Goal: Task Accomplishment & Management: Use online tool/utility

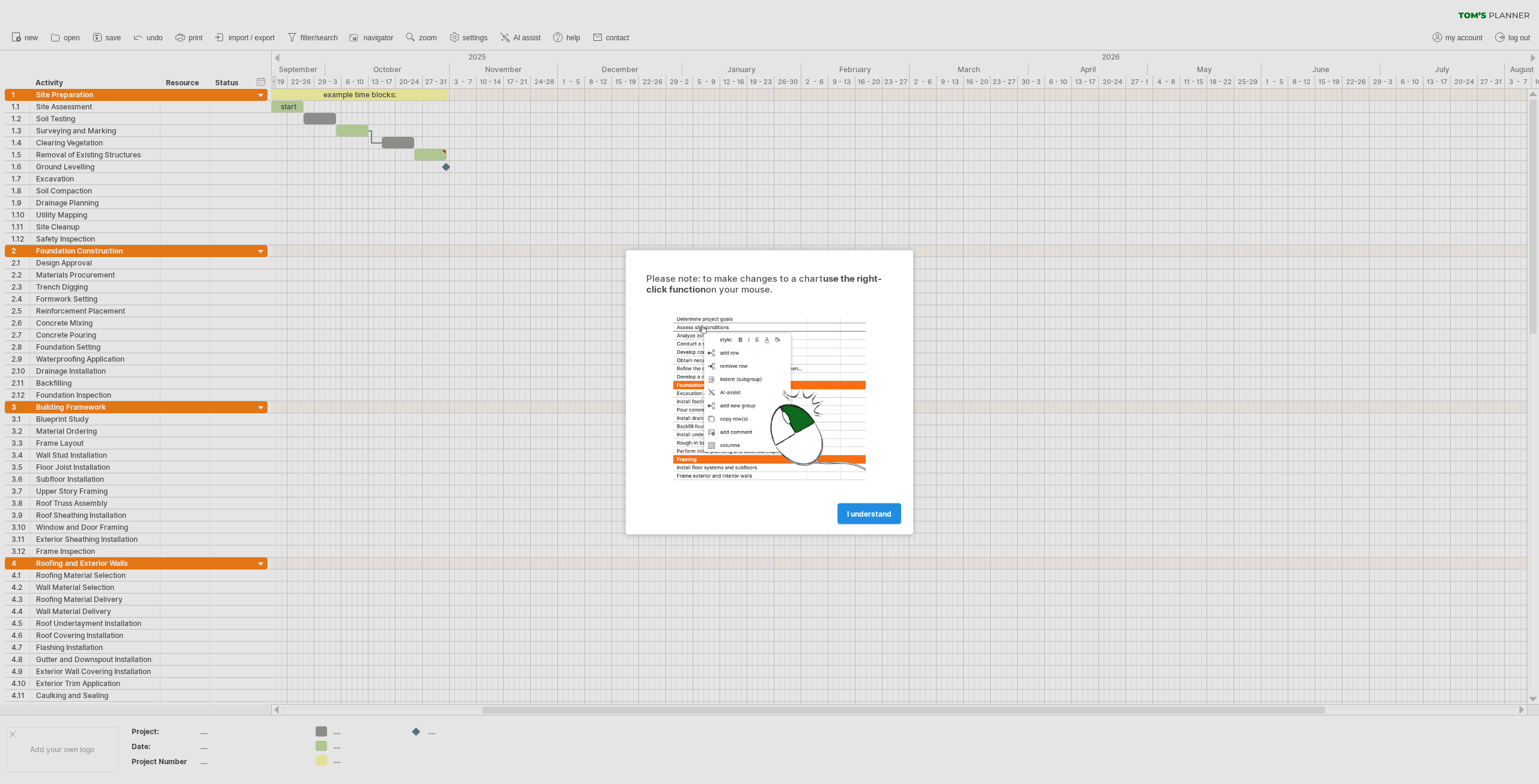
click at [869, 506] on link "I understand" at bounding box center [869, 513] width 64 height 21
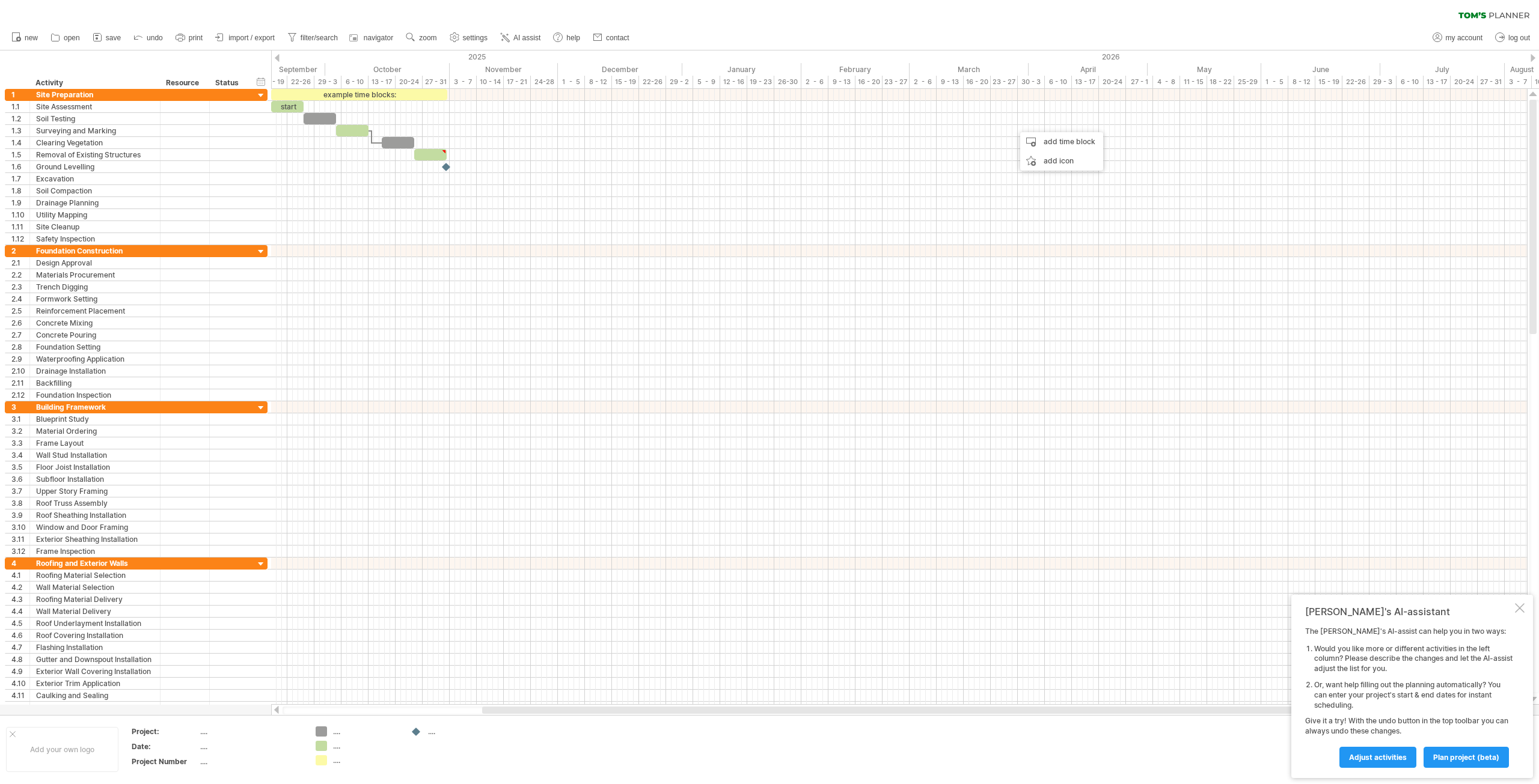
click at [1002, 26] on div "new" at bounding box center [770, 37] width 1539 height 25
click at [967, 11] on div "clear filter reapply filter" at bounding box center [770, 12] width 1539 height 25
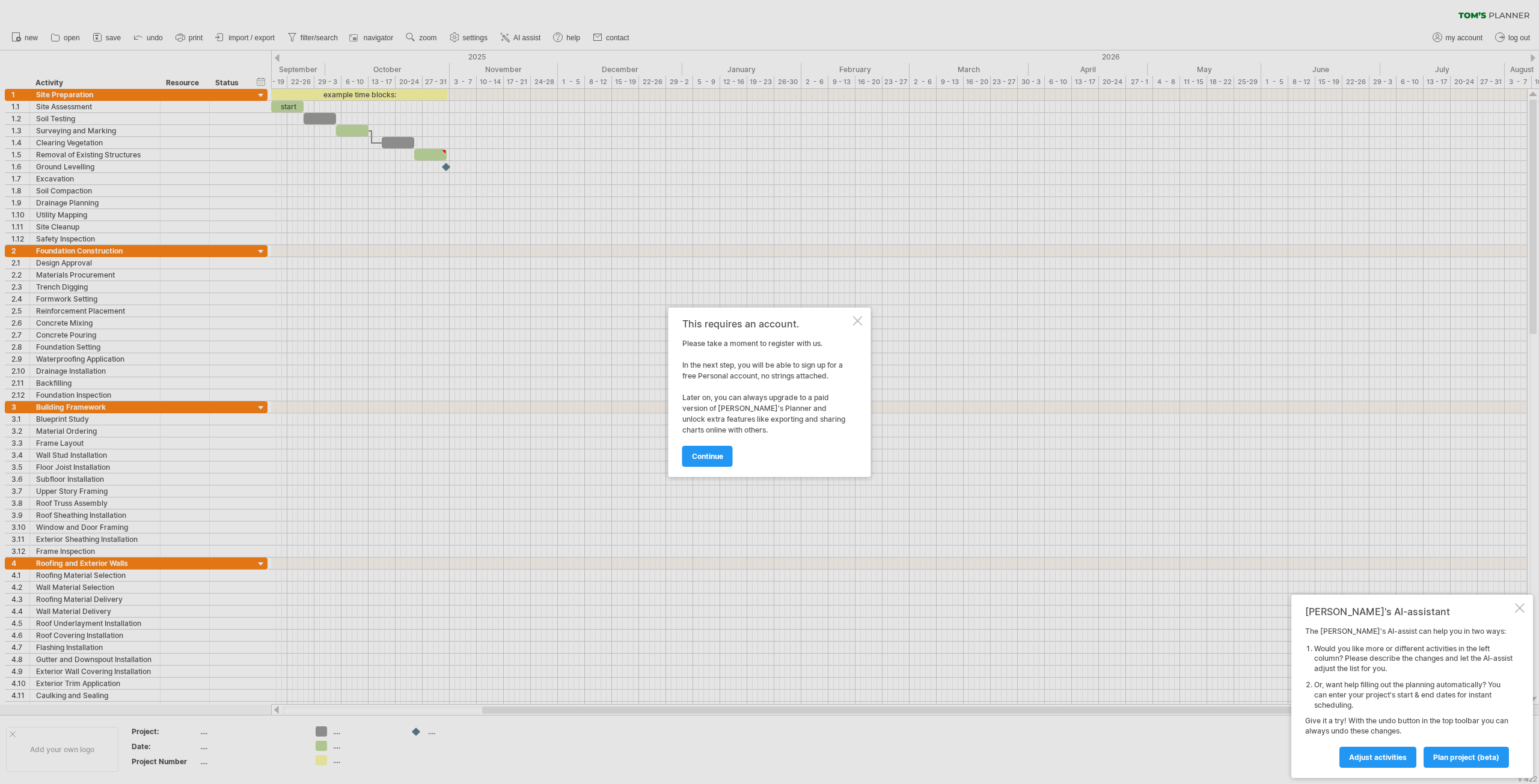
click at [856, 324] on div at bounding box center [858, 321] width 9 height 9
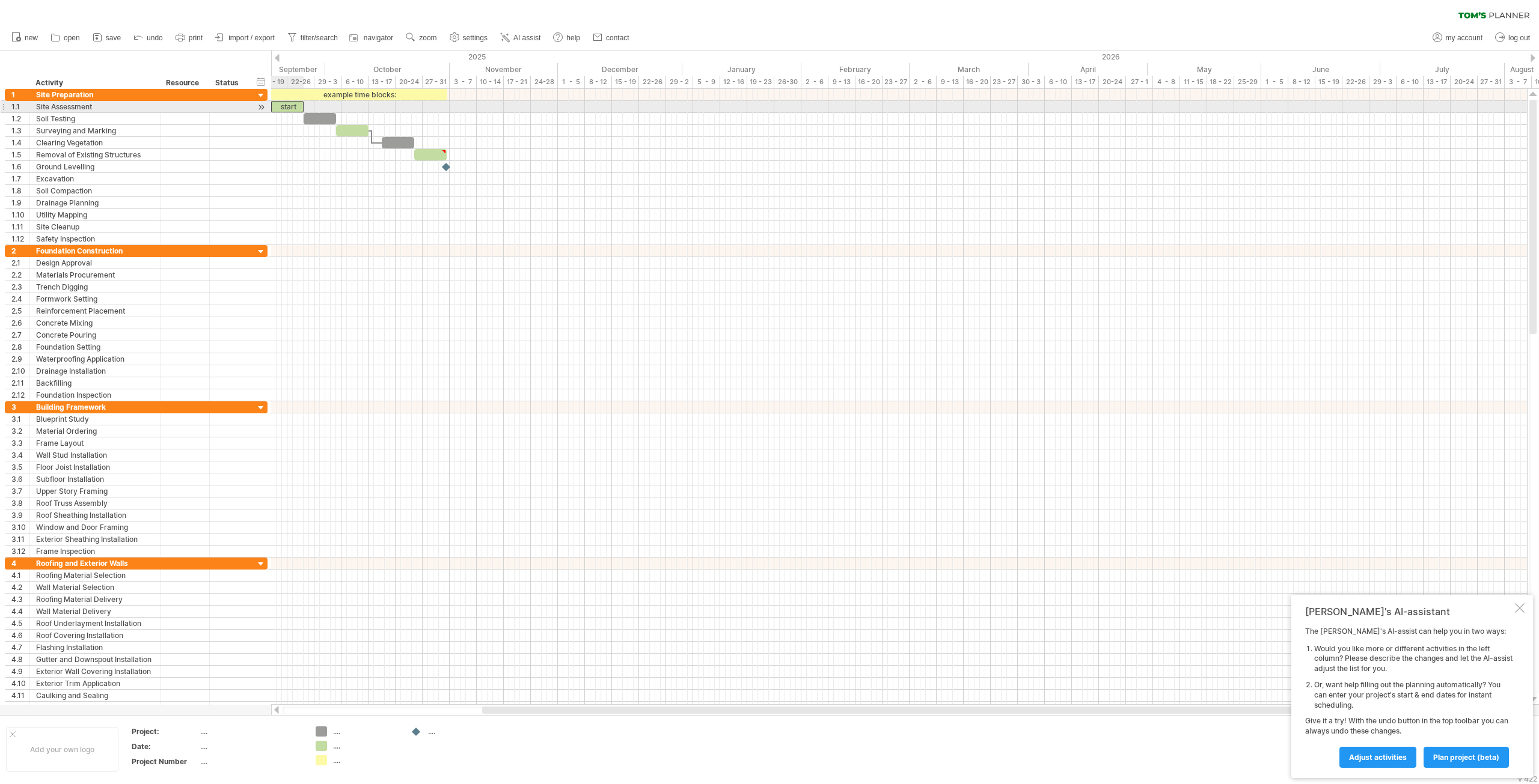
click at [284, 107] on div "start" at bounding box center [287, 106] width 33 height 12
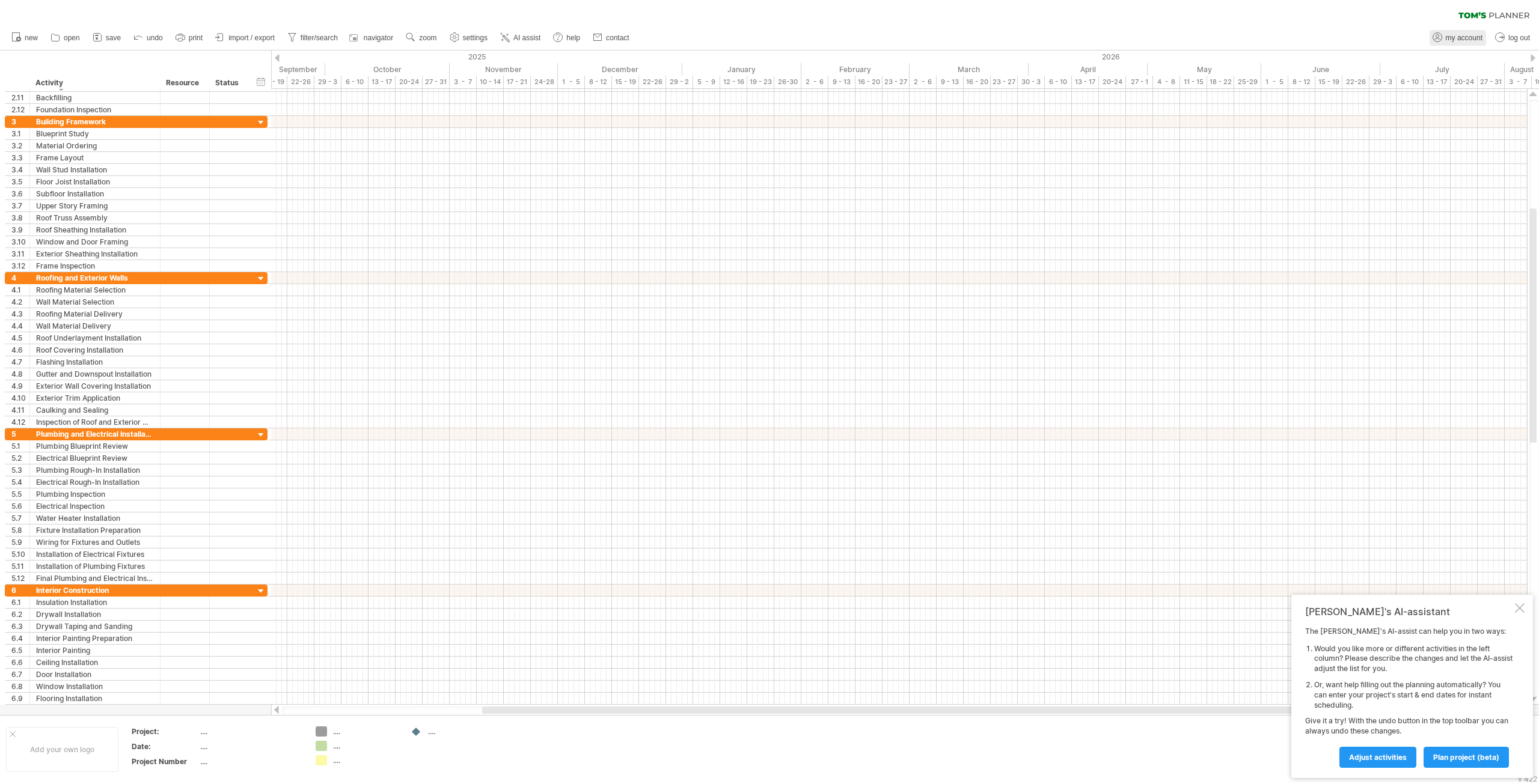
click at [1459, 41] on span "my account" at bounding box center [1463, 37] width 37 height 9
type input "**********"
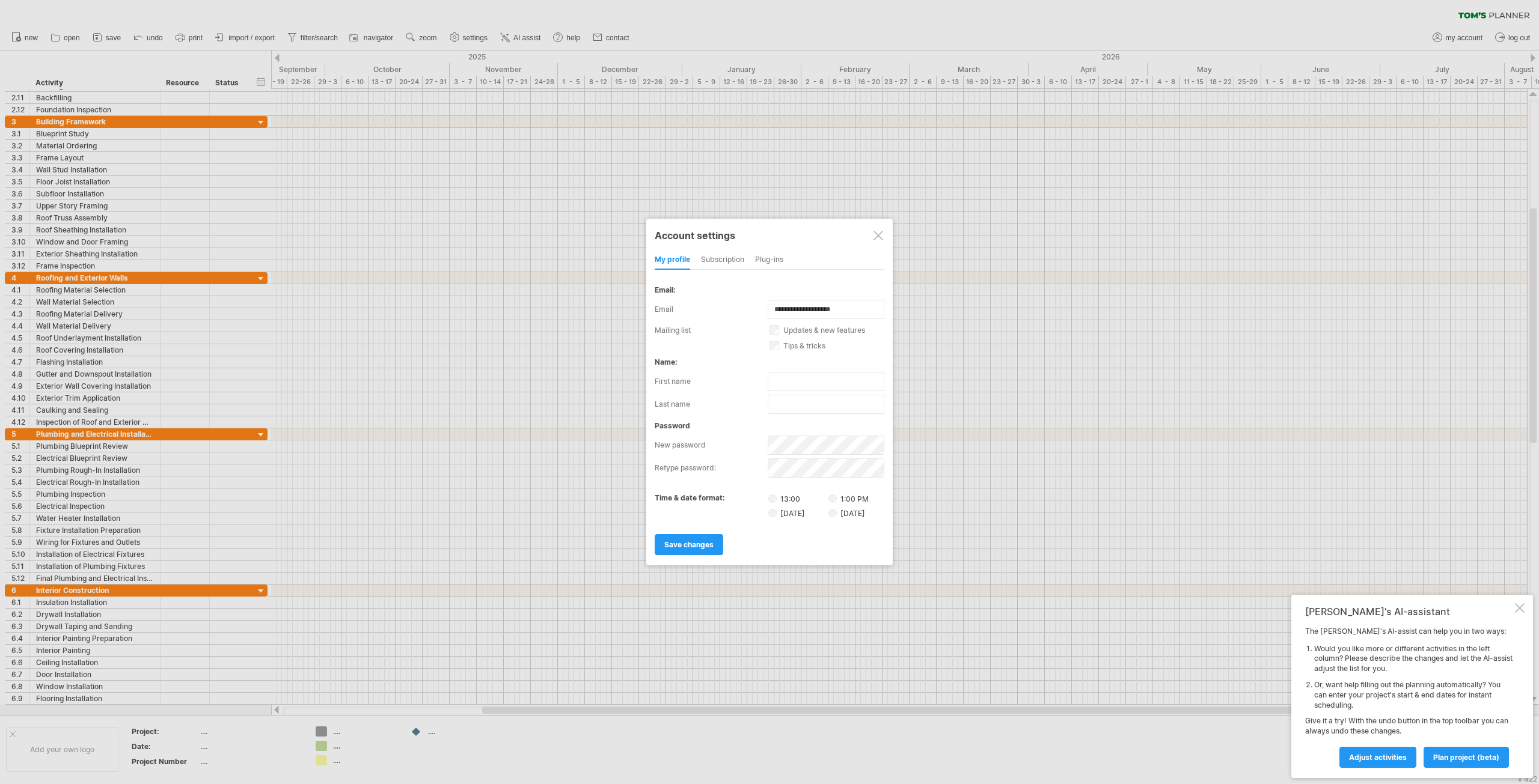
click at [877, 233] on div at bounding box center [878, 236] width 9 height 9
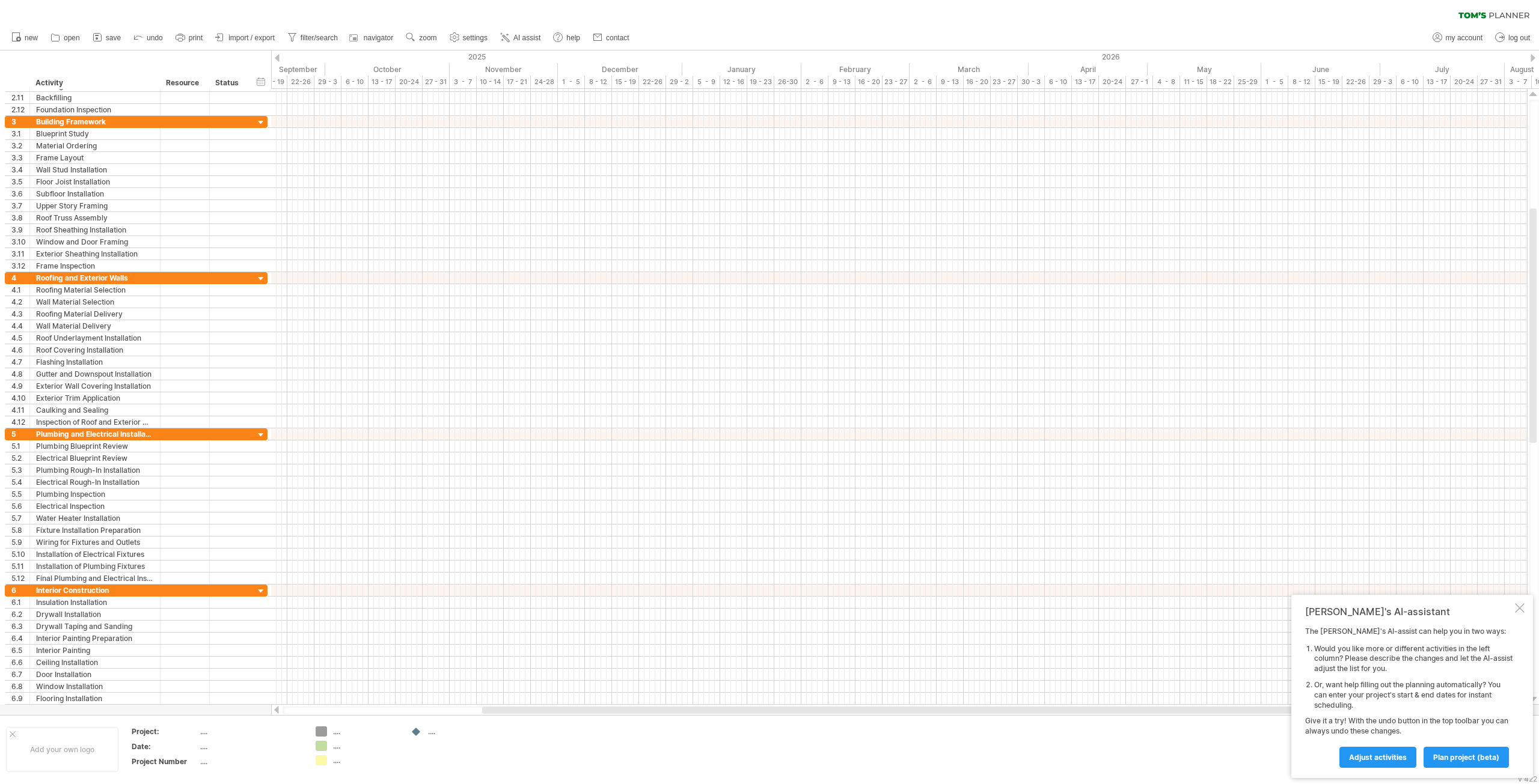
click at [1134, 33] on div "new" at bounding box center [770, 37] width 1539 height 25
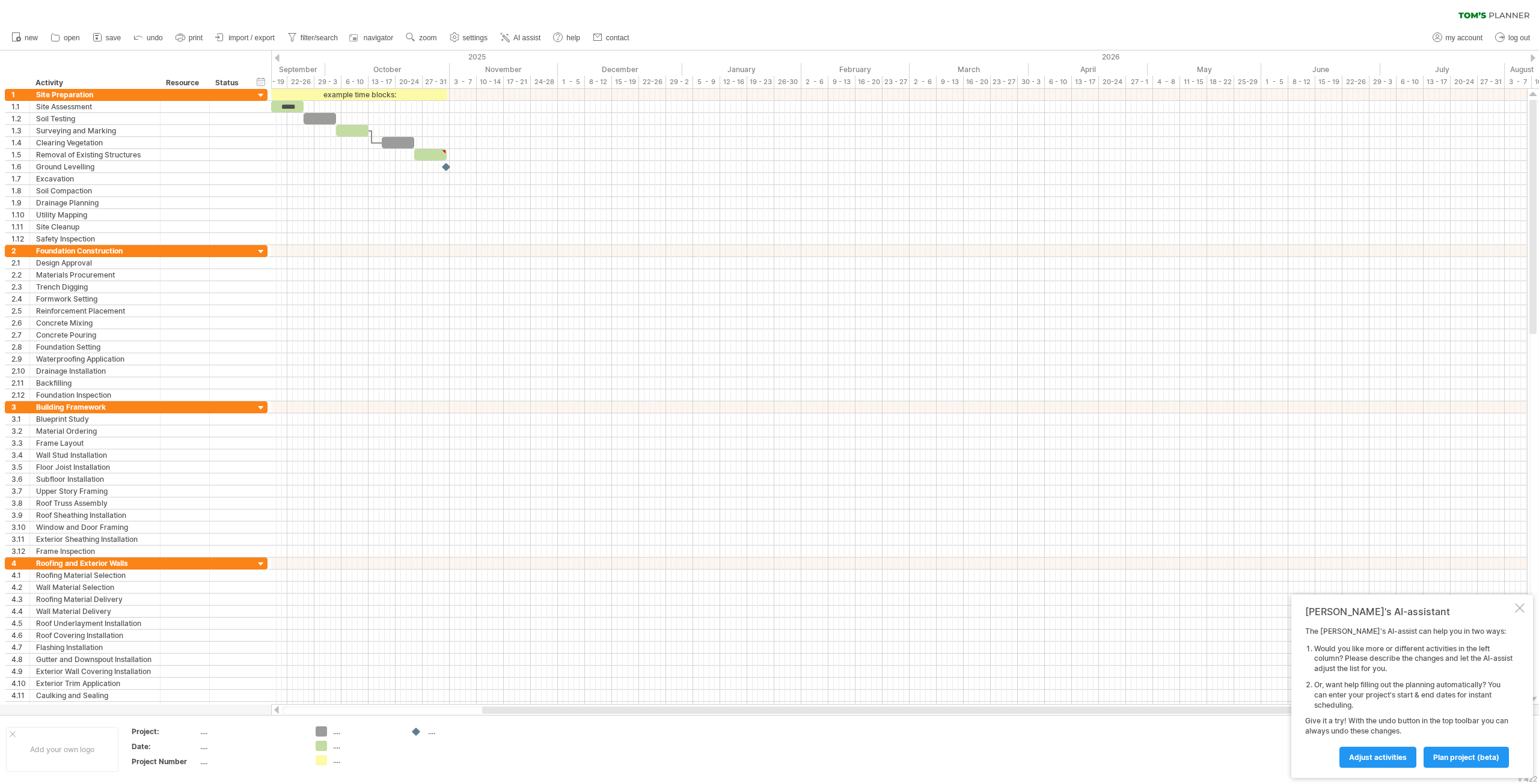
click at [418, 731] on div at bounding box center [416, 732] width 12 height 12
click at [431, 735] on div "...." at bounding box center [460, 731] width 66 height 10
click at [418, 733] on div at bounding box center [416, 732] width 12 height 12
click at [418, 733] on div at bounding box center [416, 732] width 12 height 12
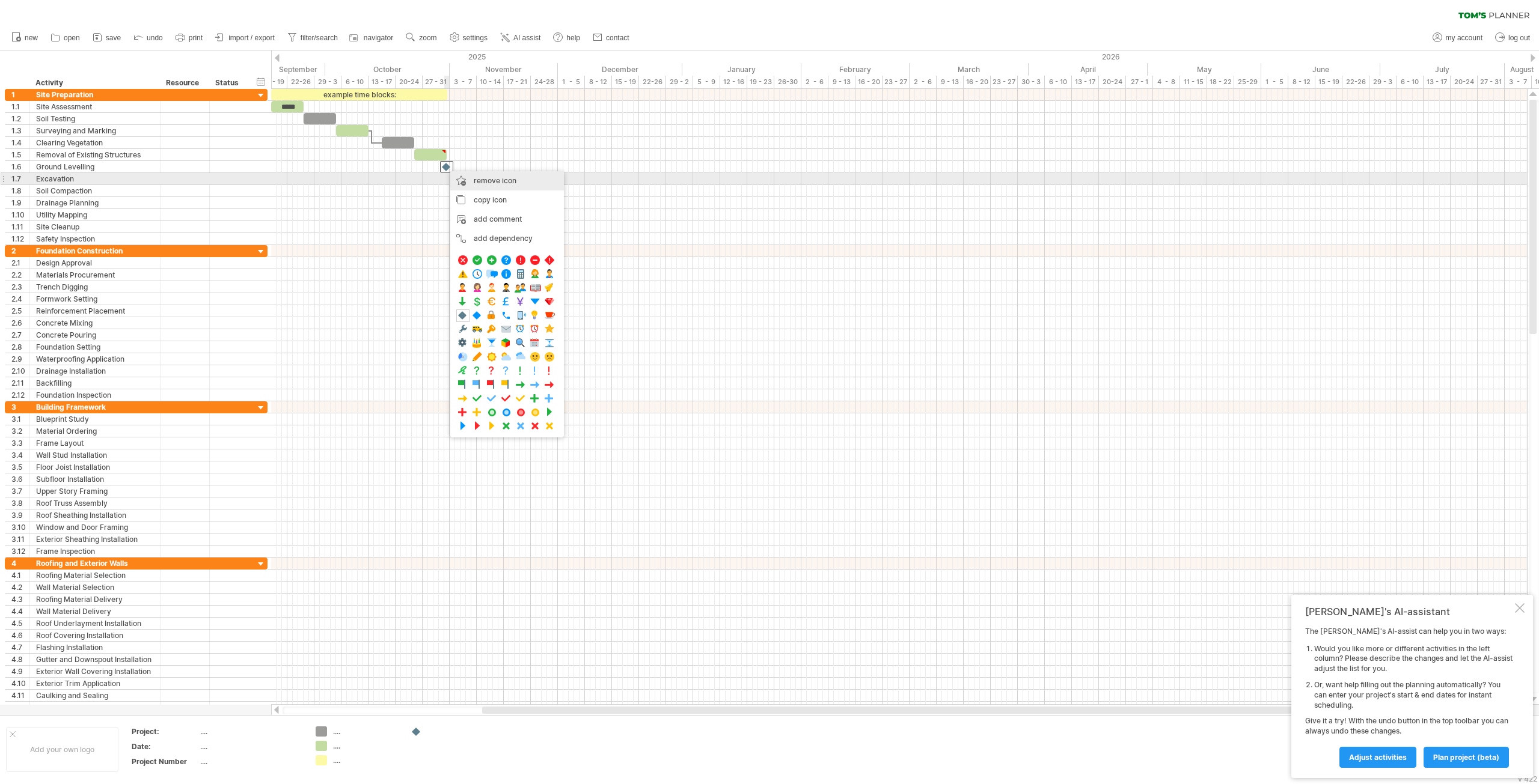
click at [464, 184] on div "remove icon remove selected items" at bounding box center [507, 181] width 114 height 20
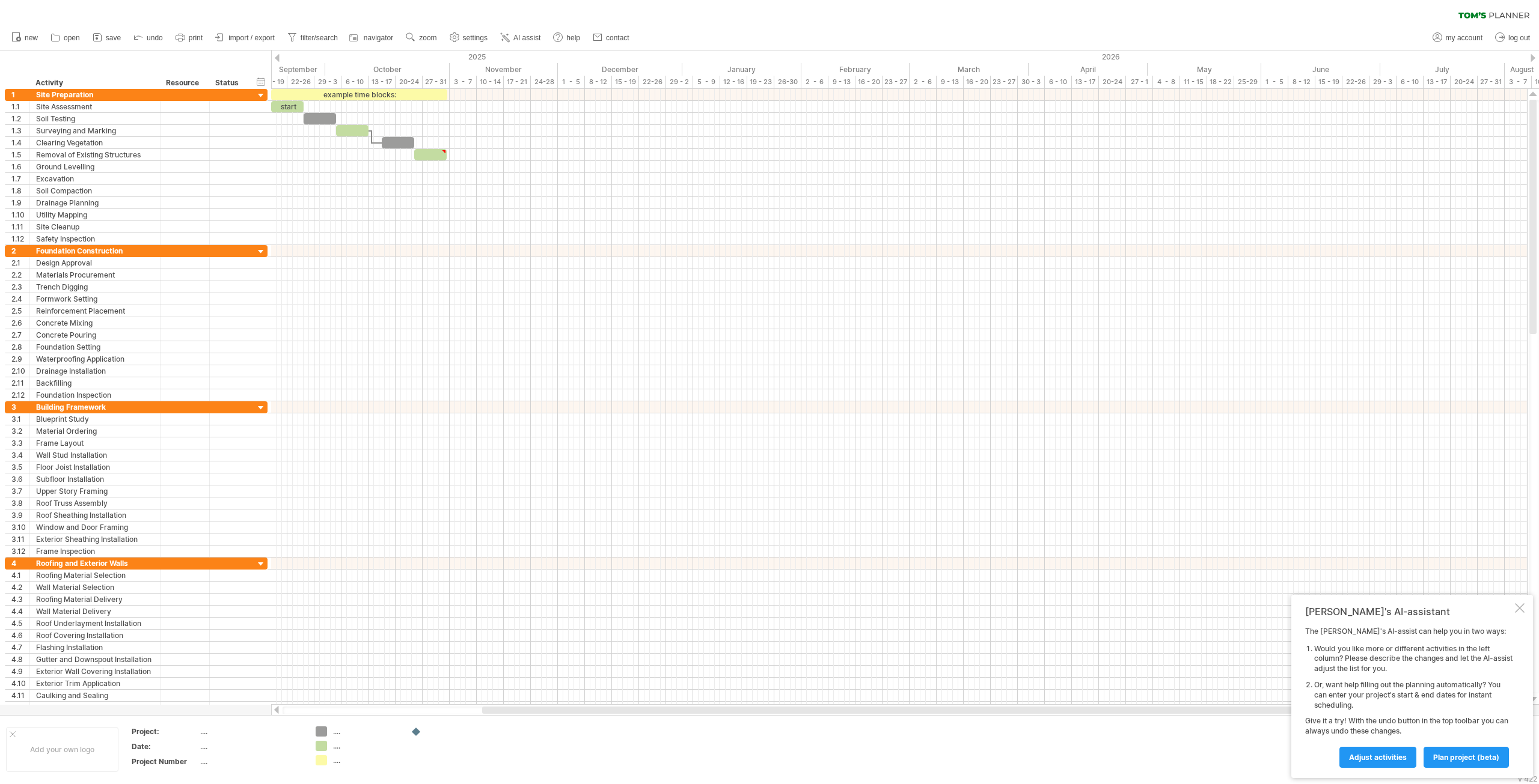
click at [339, 762] on div "...." at bounding box center [366, 760] width 66 height 10
click at [336, 751] on td ".... ...." at bounding box center [357, 749] width 95 height 46
click at [203, 762] on div "...." at bounding box center [250, 761] width 101 height 10
click at [203, 747] on div "...." at bounding box center [250, 746] width 101 height 10
click at [203, 735] on div "...." at bounding box center [250, 731] width 101 height 10
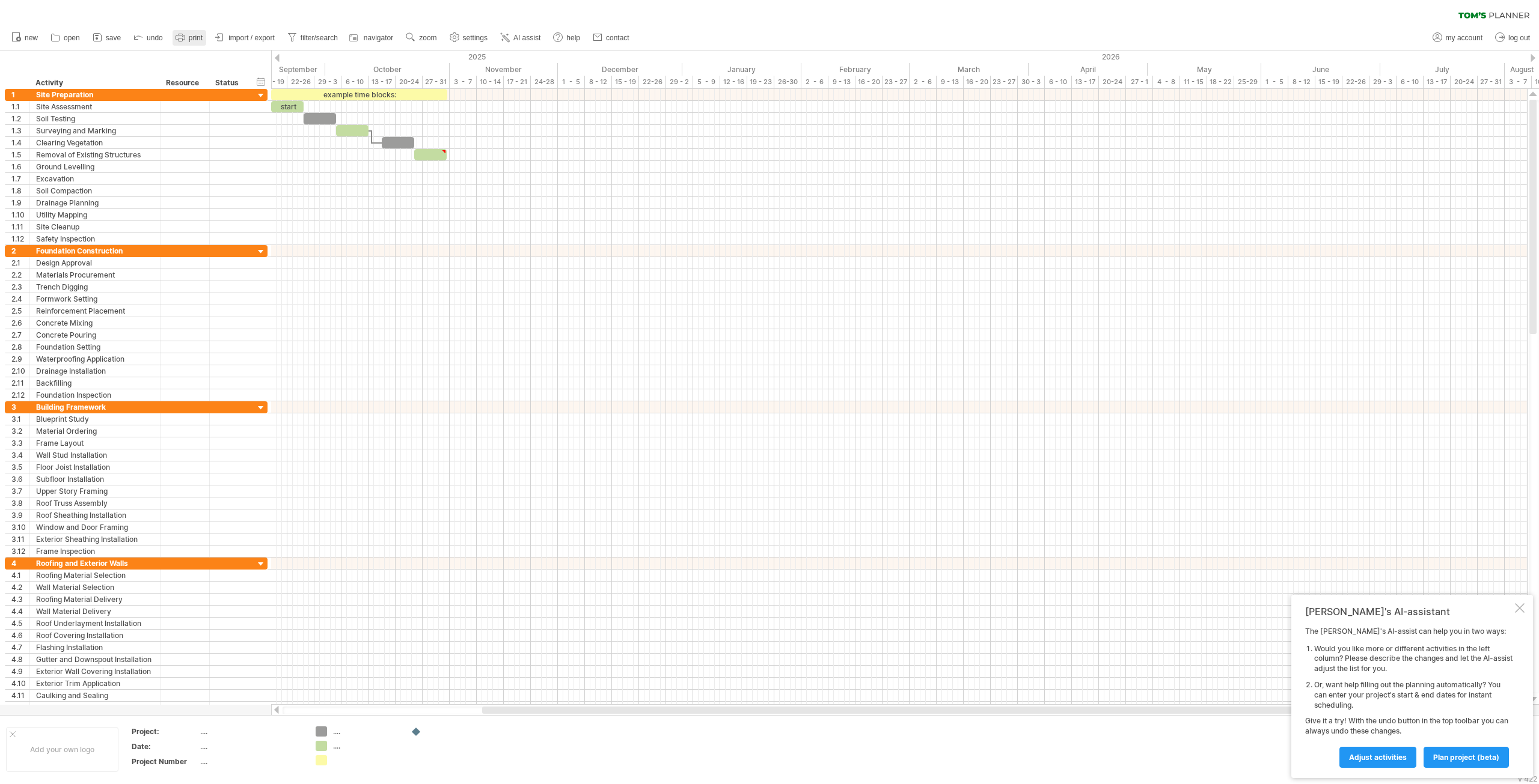
click at [191, 37] on span "print" at bounding box center [196, 37] width 14 height 9
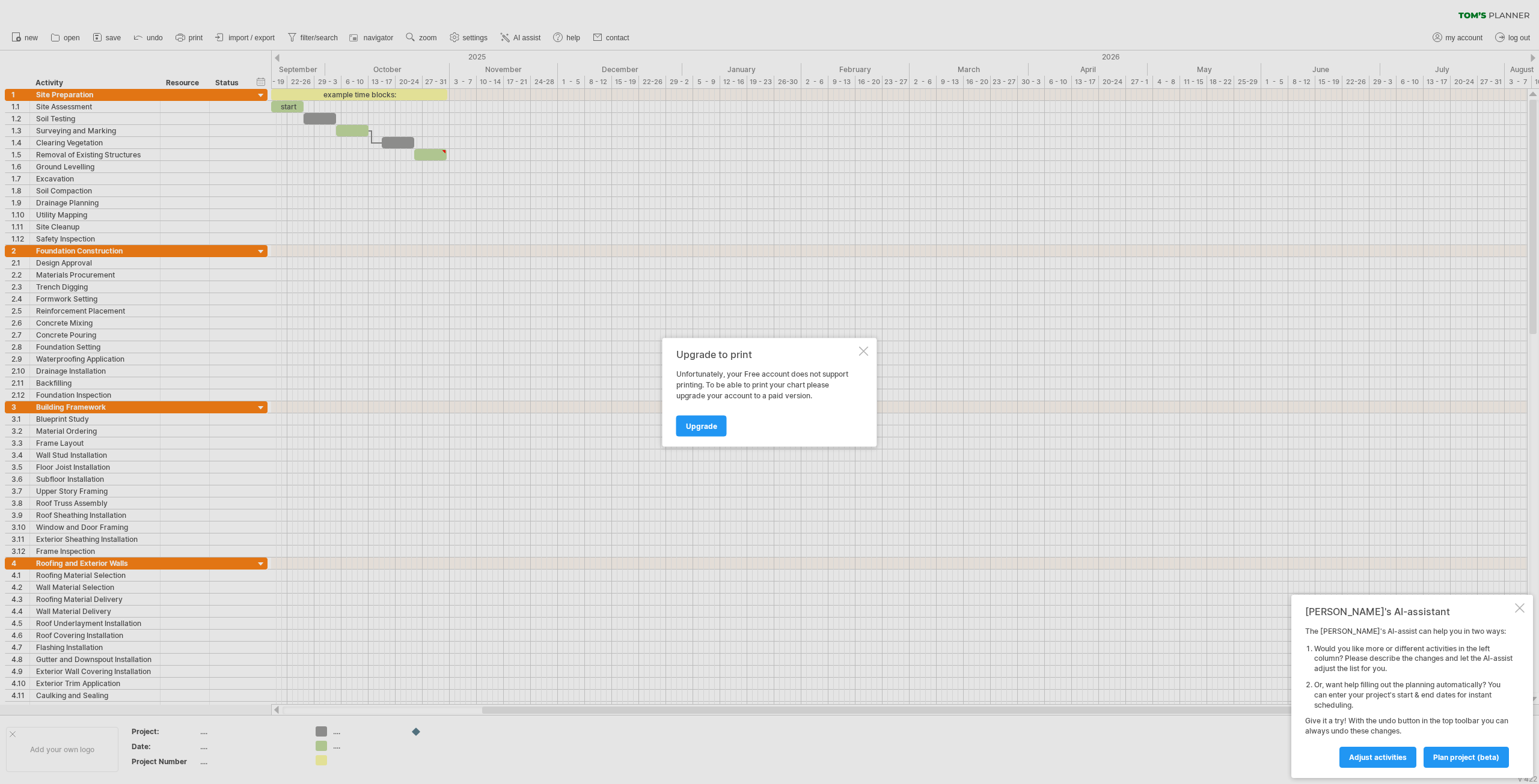
click at [862, 349] on div at bounding box center [864, 351] width 9 height 9
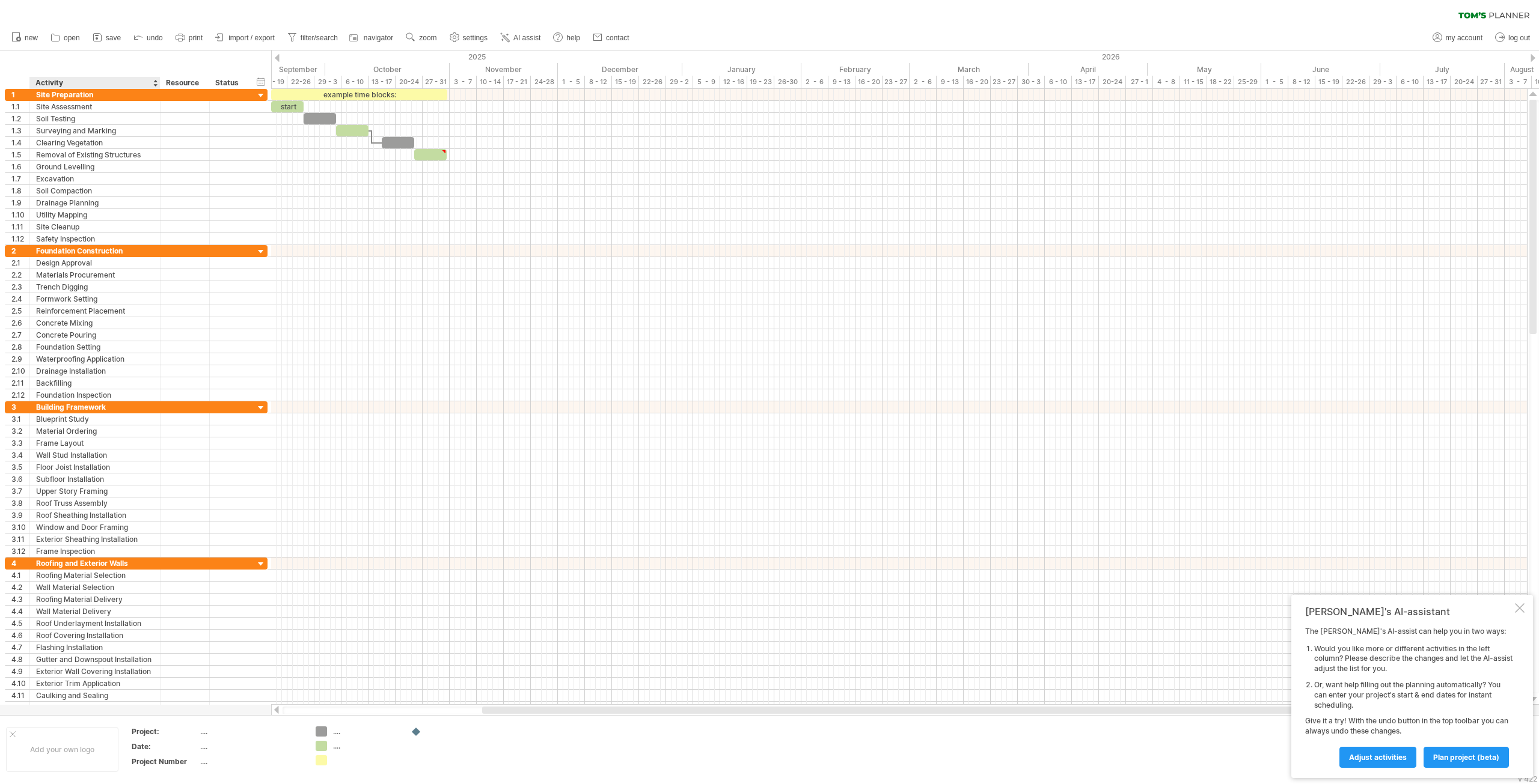
drag, startPoint x: 26, startPoint y: 54, endPoint x: 99, endPoint y: 56, distance: 73.0
click at [99, 56] on div "hide start/end/duration show start/end/duration ******** Activity ******** Reso…" at bounding box center [135, 69] width 271 height 38
